Goal: Navigation & Orientation: Go to known website

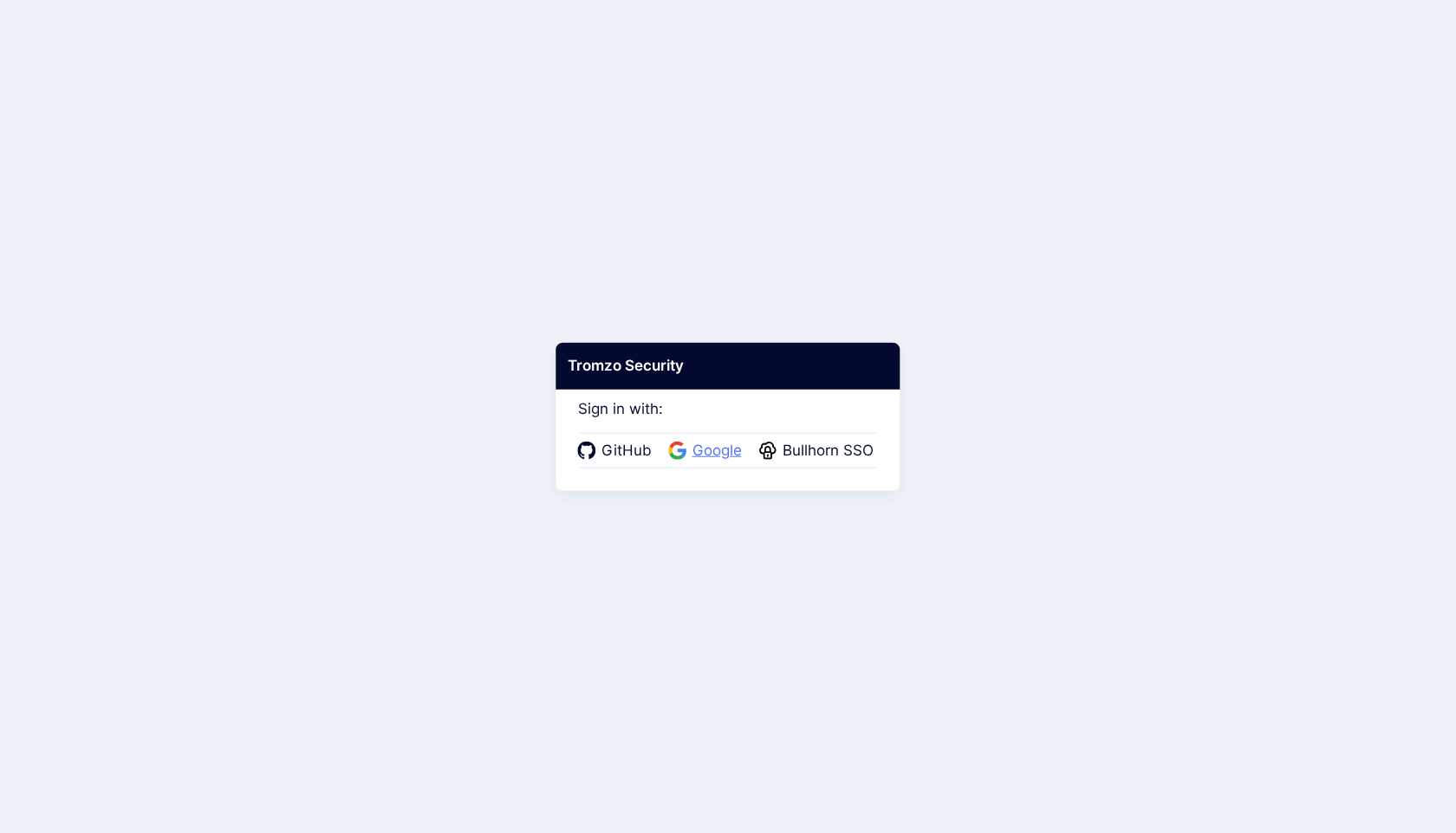
click at [695, 448] on span "Google" at bounding box center [717, 451] width 59 height 23
